Goal: Information Seeking & Learning: Learn about a topic

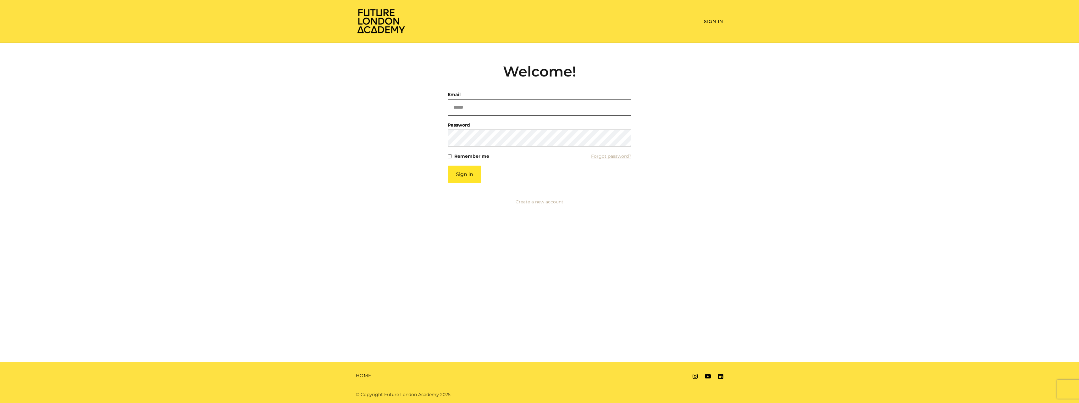
click at [468, 109] on input "Email" at bounding box center [540, 107] width 184 height 17
type input "**********"
click at [465, 176] on button "Sign in" at bounding box center [465, 173] width 34 height 17
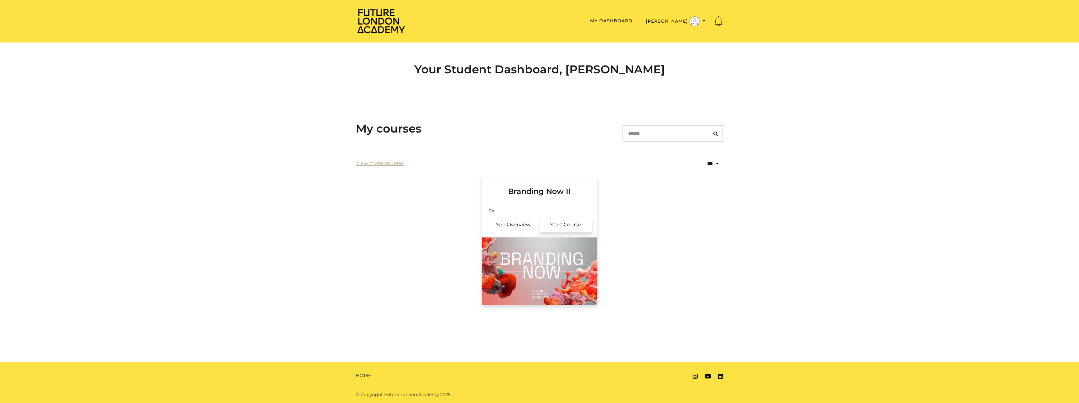
click at [561, 230] on link "Start Course" at bounding box center [566, 224] width 53 height 15
